Goal: Information Seeking & Learning: Check status

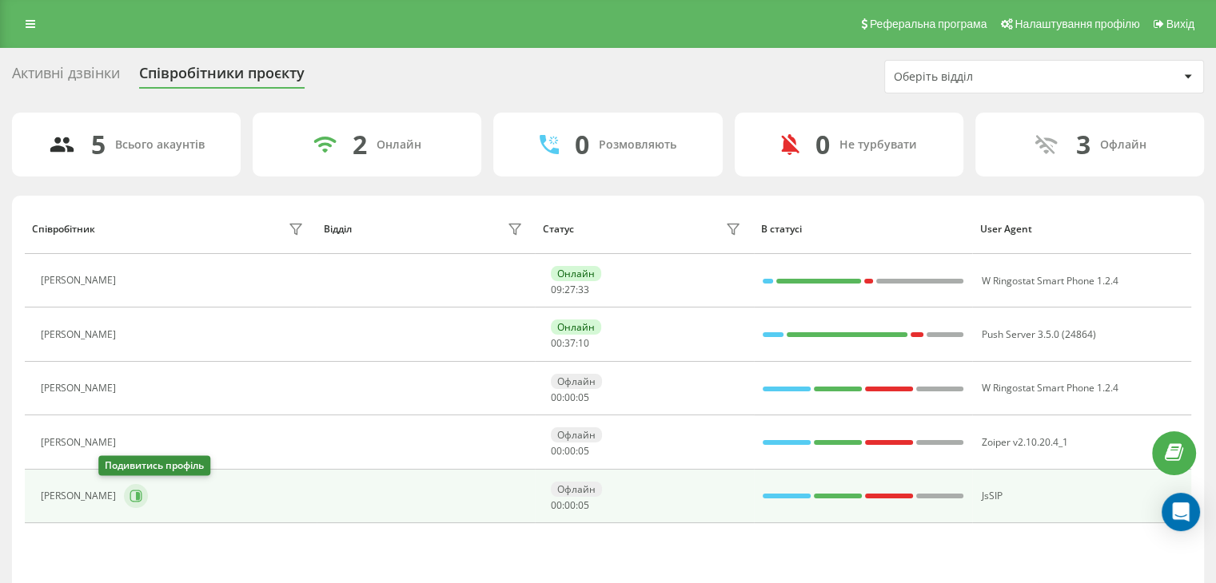
click at [129, 500] on icon at bounding box center [135, 496] width 13 height 13
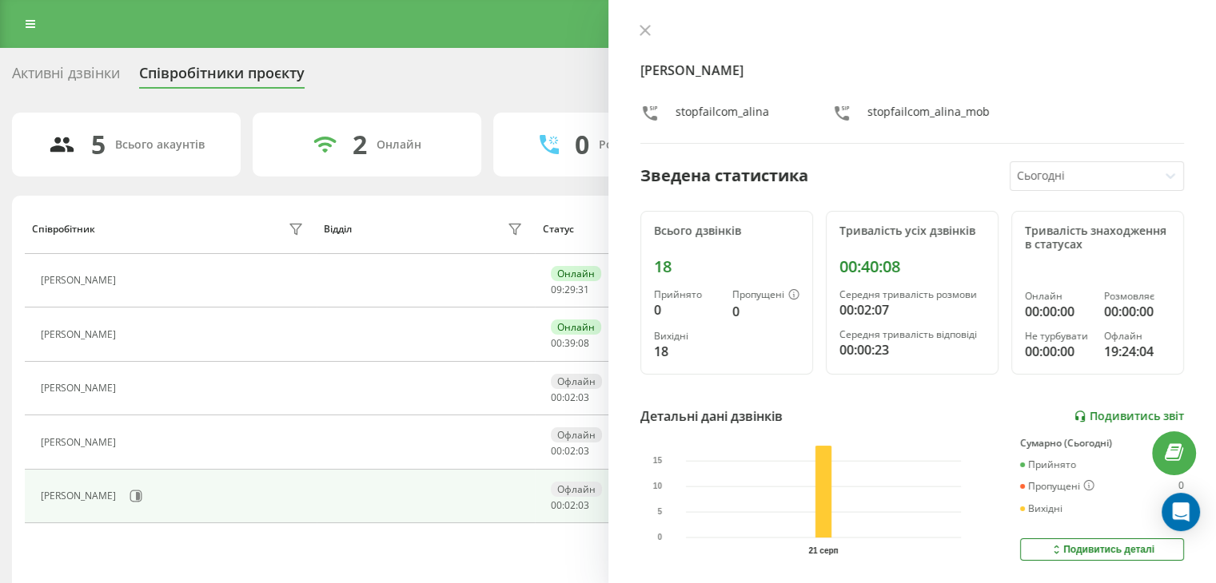
click at [1106, 412] on link "Подивитись звіт" at bounding box center [1128, 417] width 110 height 14
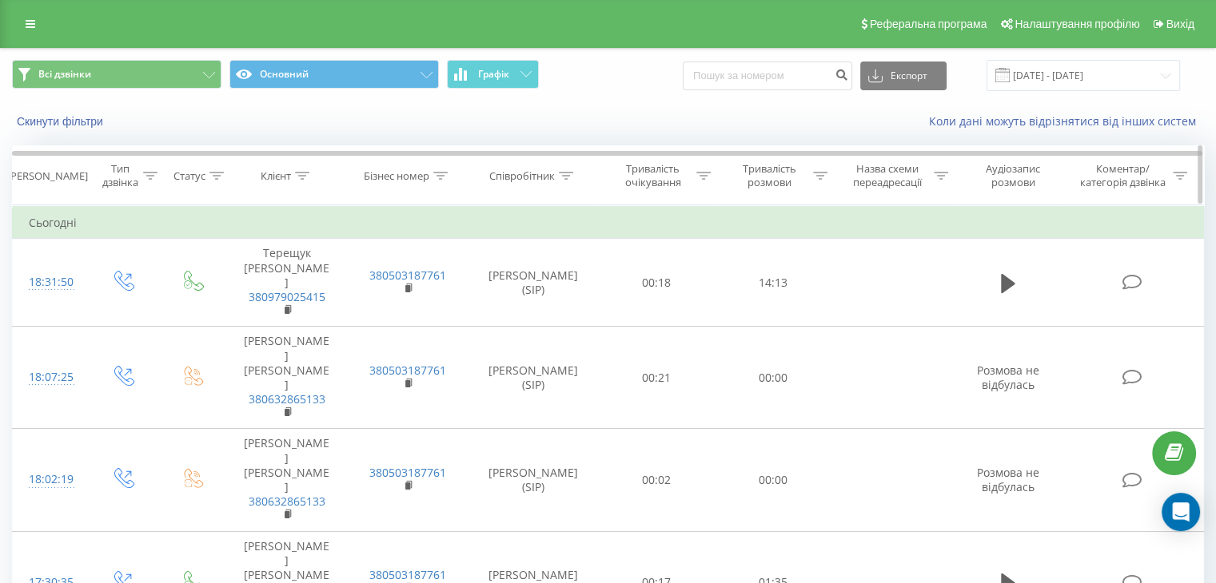
click at [822, 173] on icon at bounding box center [820, 176] width 14 height 8
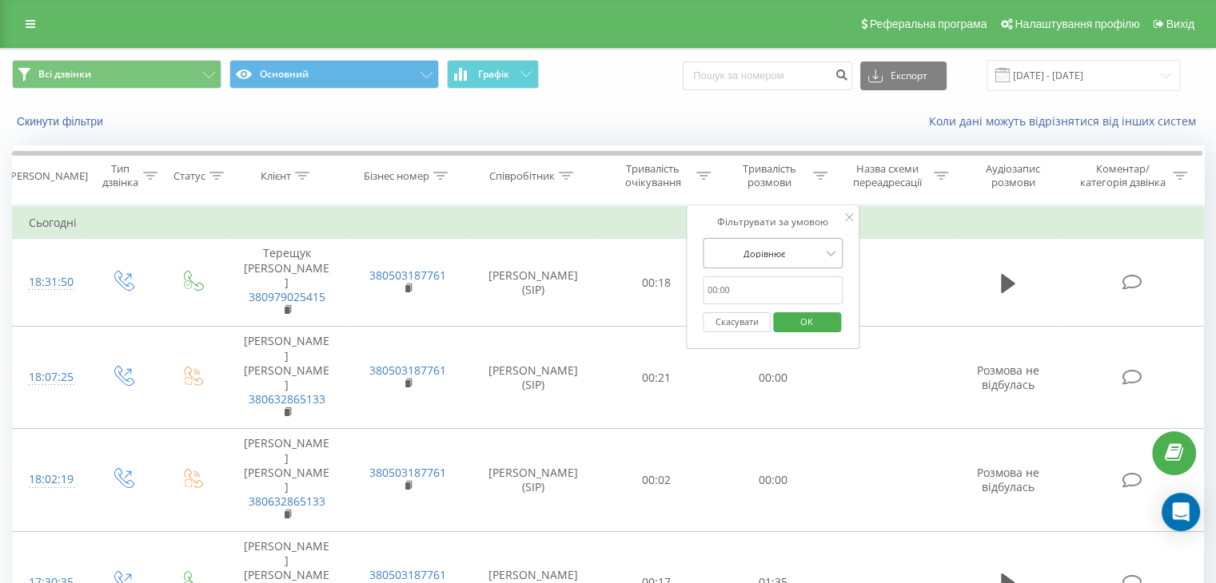
click at [767, 254] on div at bounding box center [764, 253] width 114 height 15
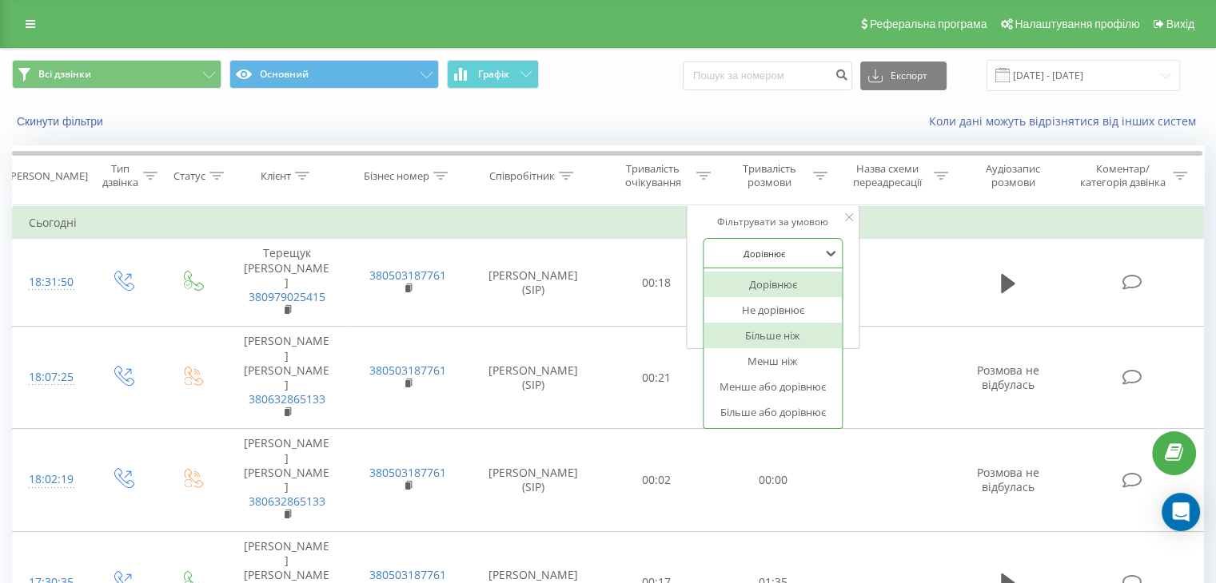
click at [792, 337] on div "Більше ніж" at bounding box center [772, 336] width 139 height 26
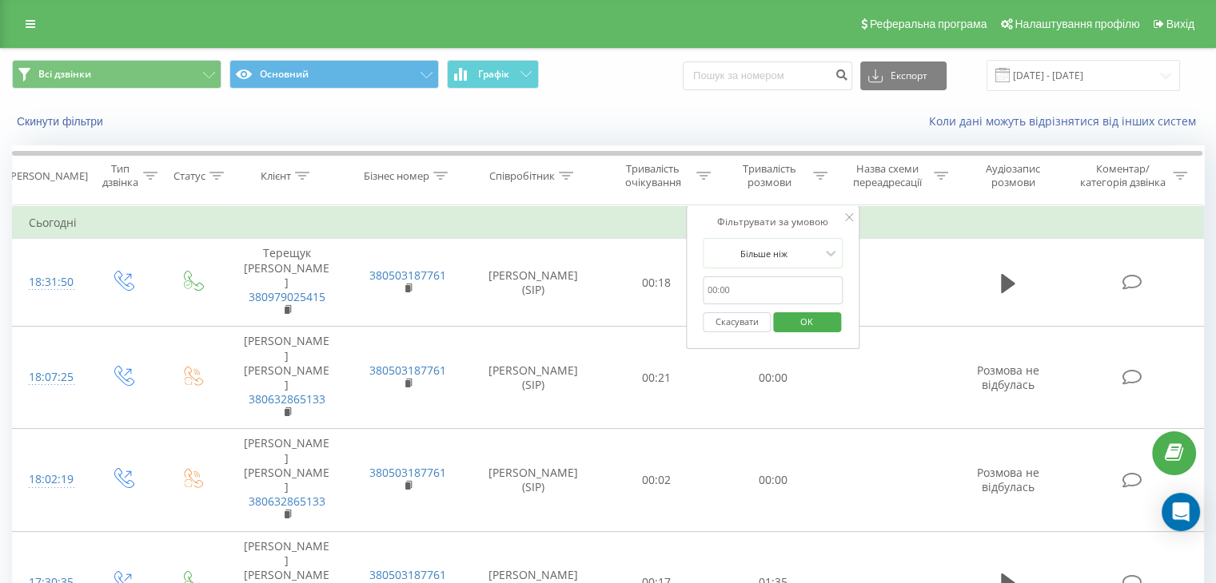
click at [745, 285] on input "text" at bounding box center [773, 291] width 141 height 28
click at [726, 292] on input "text" at bounding box center [773, 291] width 141 height 28
click at [726, 285] on input "text" at bounding box center [773, 291] width 141 height 28
type input "30"
click at [798, 320] on span "OK" at bounding box center [806, 321] width 45 height 25
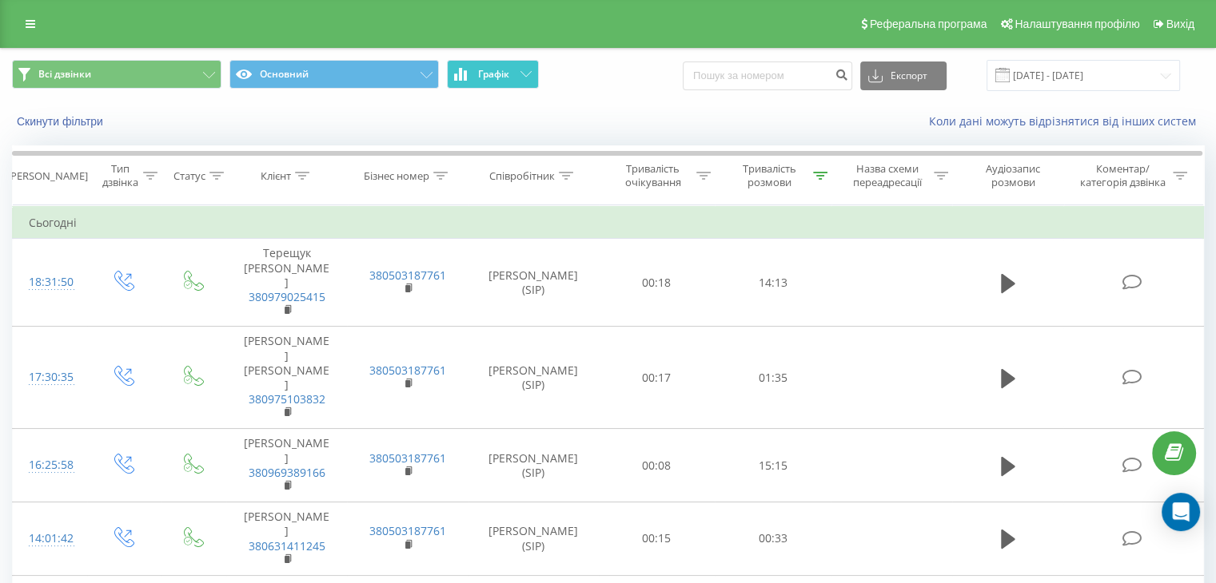
click at [464, 67] on button "Графік" at bounding box center [493, 74] width 92 height 29
